Goal: Check status: Check status

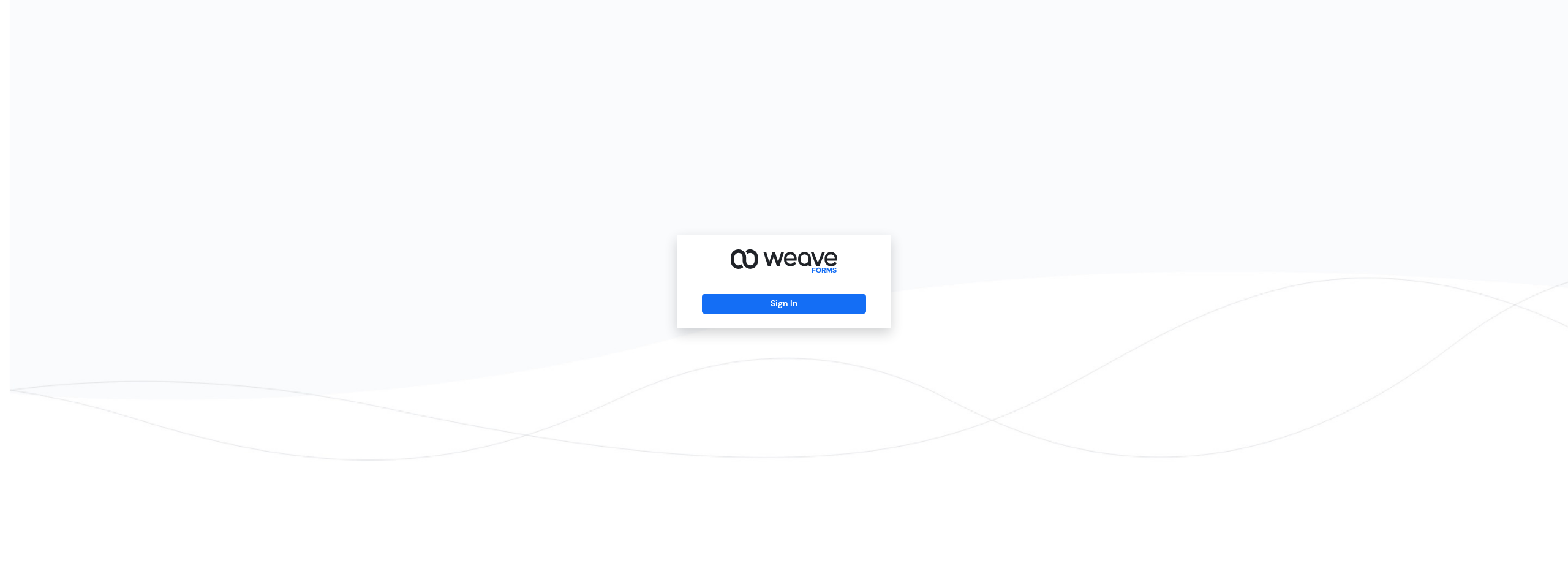
click at [768, 293] on div "Sign In" at bounding box center [784, 281] width 214 height 93
drag, startPoint x: 771, startPoint y: 304, endPoint x: 800, endPoint y: 305, distance: 29.0
click at [771, 305] on button "Sign In" at bounding box center [784, 303] width 164 height 20
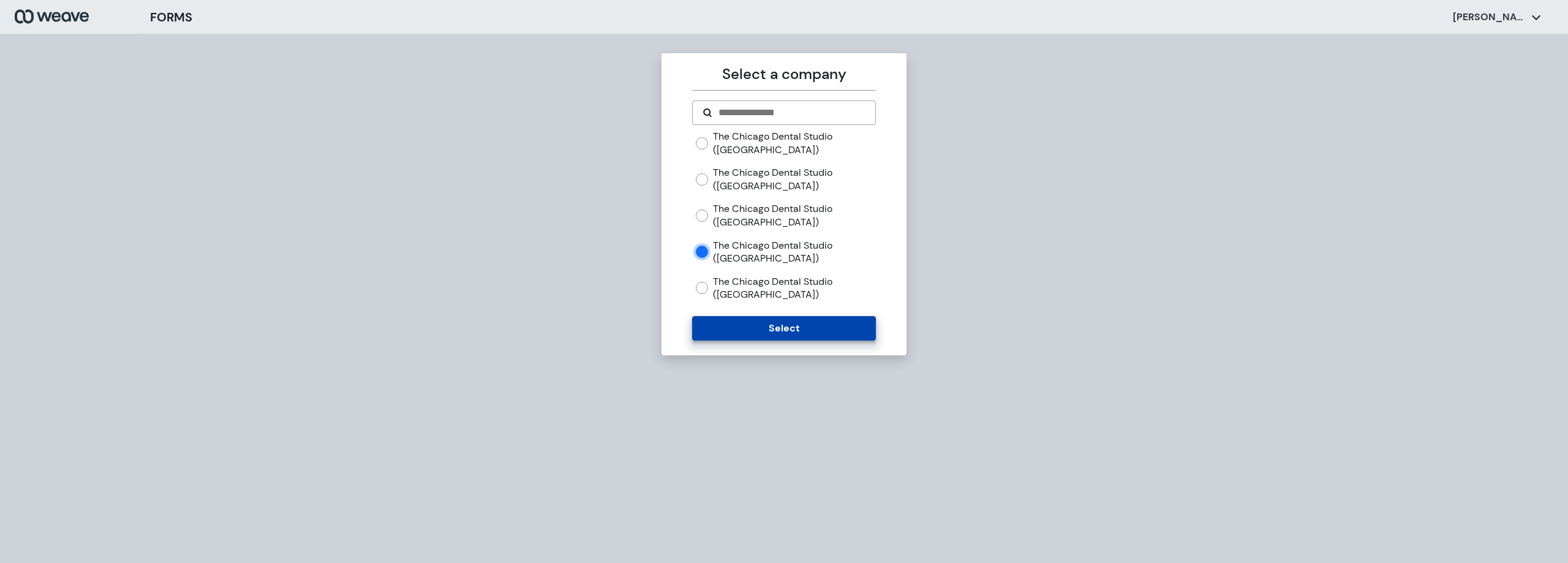
click at [803, 331] on button "Select" at bounding box center [783, 329] width 183 height 25
